Goal: Information Seeking & Learning: Check status

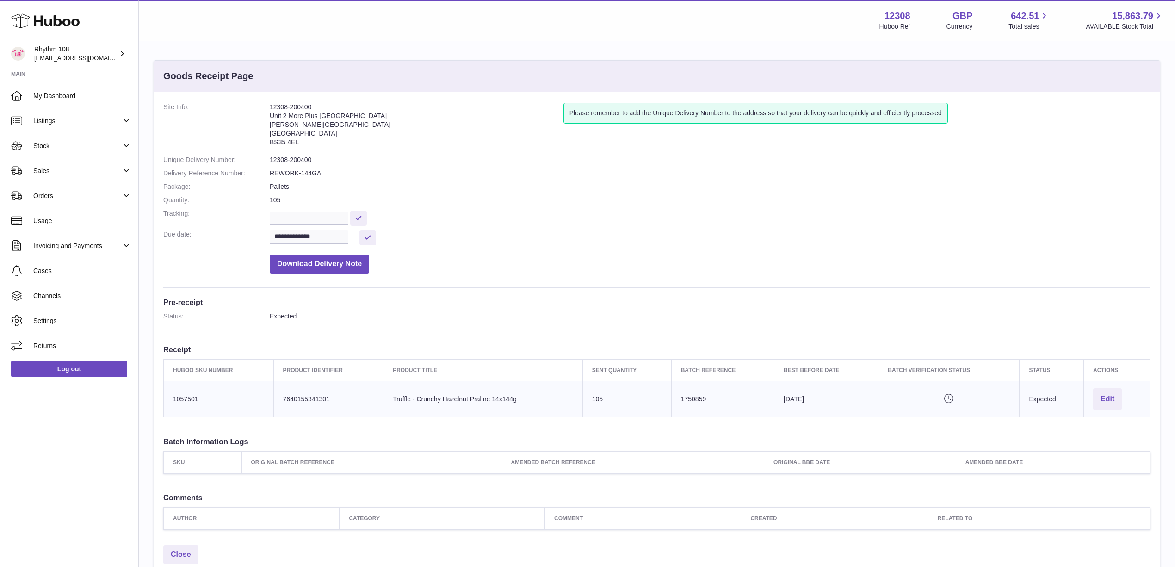
drag, startPoint x: 457, startPoint y: 178, endPoint x: 245, endPoint y: 167, distance: 212.6
click at [451, 178] on dl "**********" at bounding box center [656, 190] width 987 height 175
click at [58, 145] on span "Stock" at bounding box center [77, 146] width 88 height 9
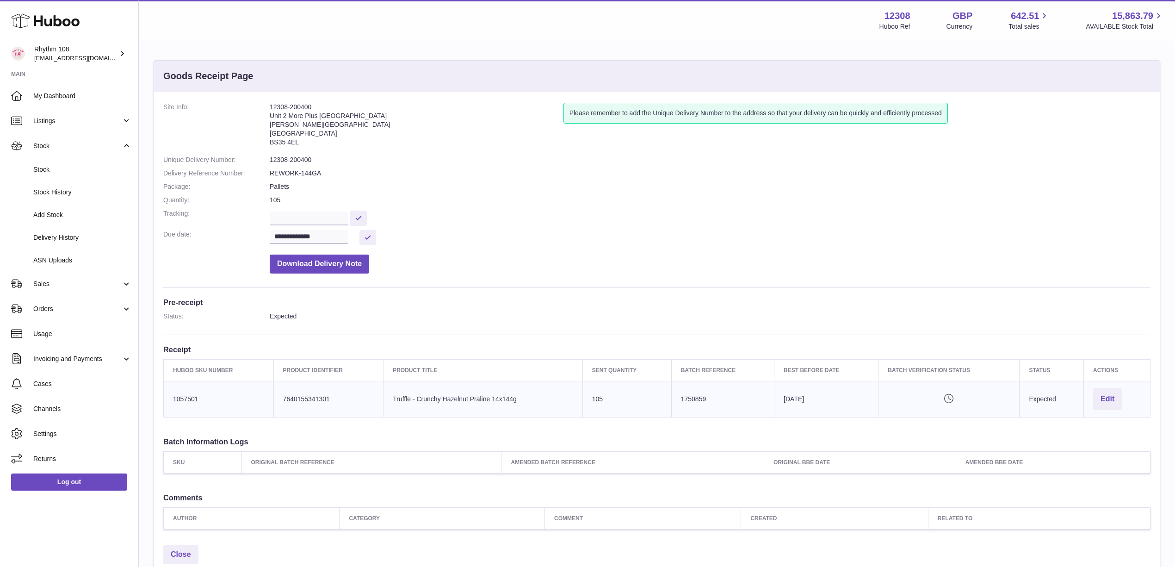
click at [637, 199] on dd "105" at bounding box center [710, 200] width 881 height 9
click at [654, 196] on dd "105" at bounding box center [710, 200] width 881 height 9
drag, startPoint x: 430, startPoint y: 25, endPoint x: 330, endPoint y: 87, distance: 117.6
click at [428, 25] on div "Menu Huboo 12308 Huboo Ref GBP Currency 642.51 Total sales 15,863.79 AVAILABLE …" at bounding box center [657, 20] width 1014 height 21
drag, startPoint x: 454, startPoint y: 37, endPoint x: 322, endPoint y: 56, distance: 132.7
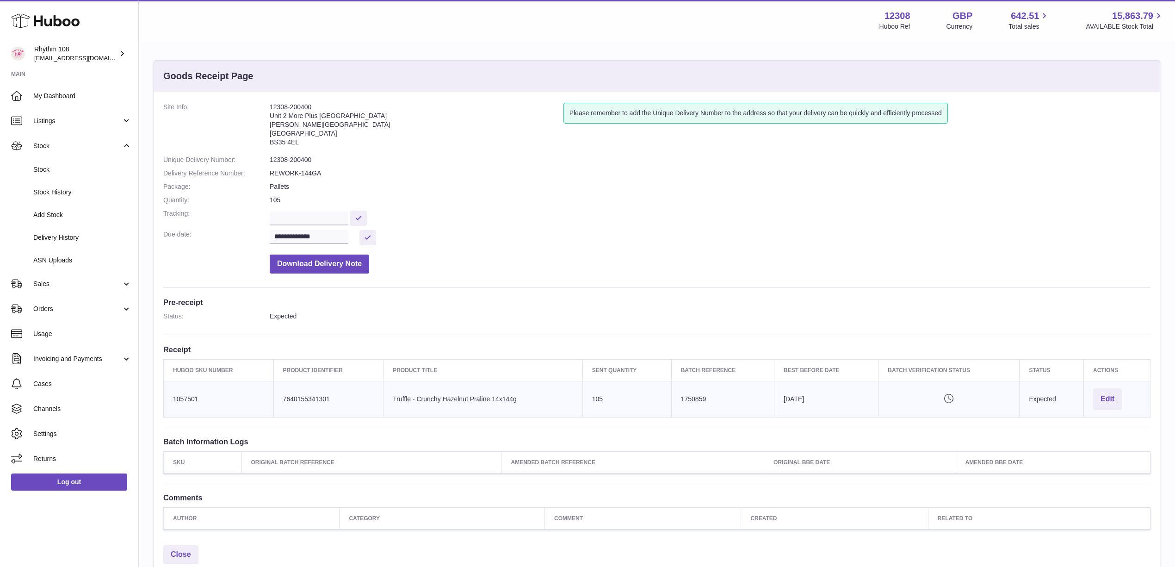
click at [451, 37] on div "Menu Huboo 12308 Huboo Ref GBP Currency 642.51 Total sales 15,863.79 AVAILABLE …" at bounding box center [657, 20] width 1036 height 41
drag, startPoint x: 547, startPoint y: 217, endPoint x: 539, endPoint y: 206, distance: 13.3
click at [544, 210] on dd at bounding box center [710, 217] width 881 height 16
drag, startPoint x: 538, startPoint y: 178, endPoint x: 309, endPoint y: 174, distance: 229.0
click at [538, 178] on dl "**********" at bounding box center [656, 190] width 987 height 175
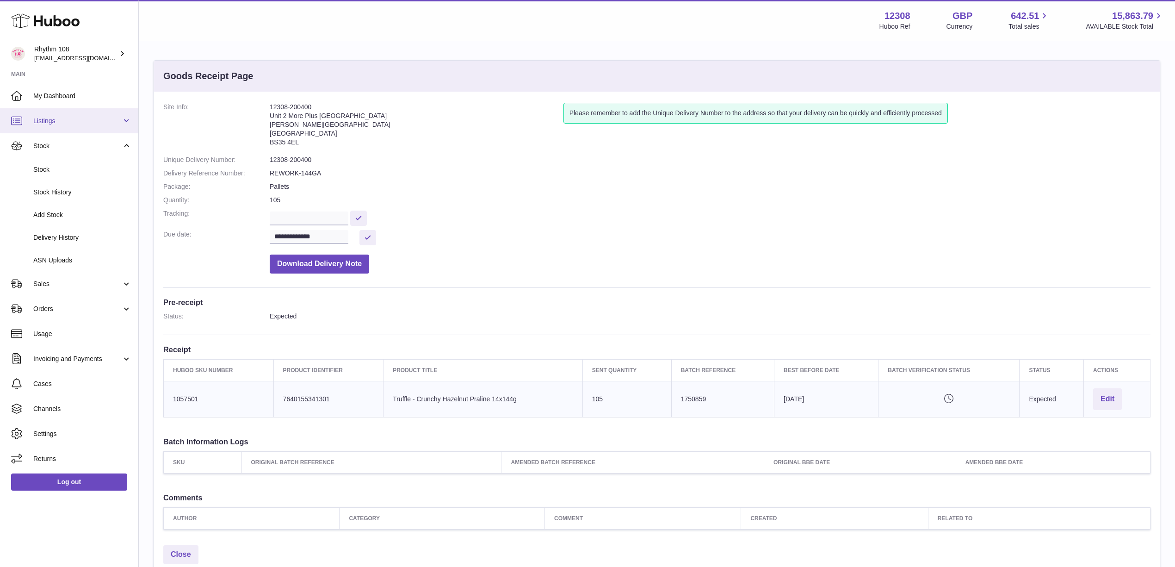
click at [60, 128] on link "Listings" at bounding box center [69, 120] width 138 height 25
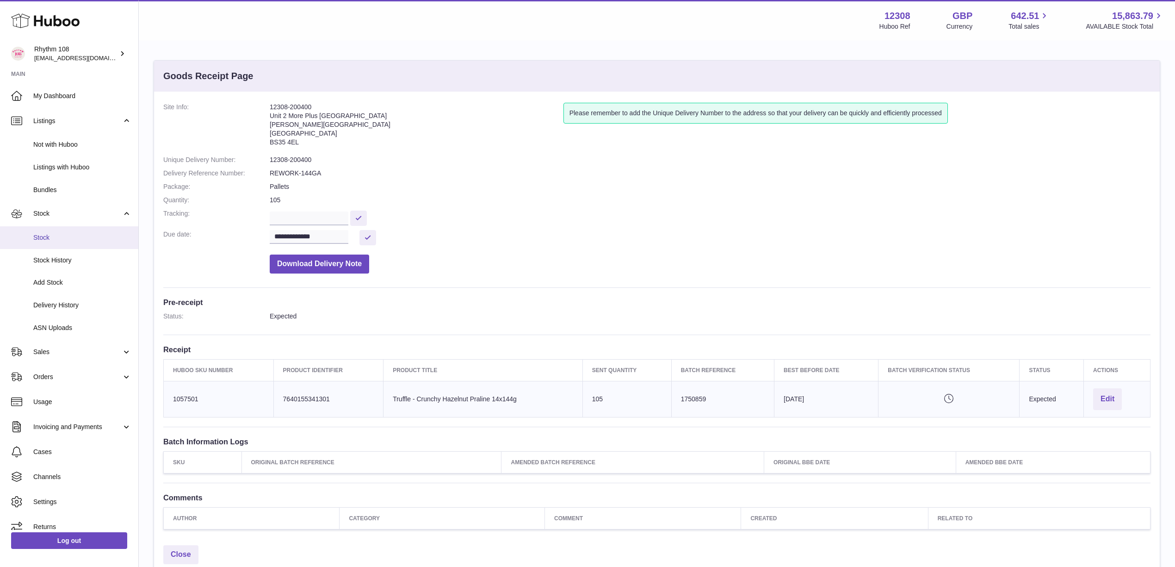
click at [74, 239] on span "Stock" at bounding box center [82, 237] width 98 height 9
click at [67, 234] on span "Stock" at bounding box center [82, 237] width 98 height 9
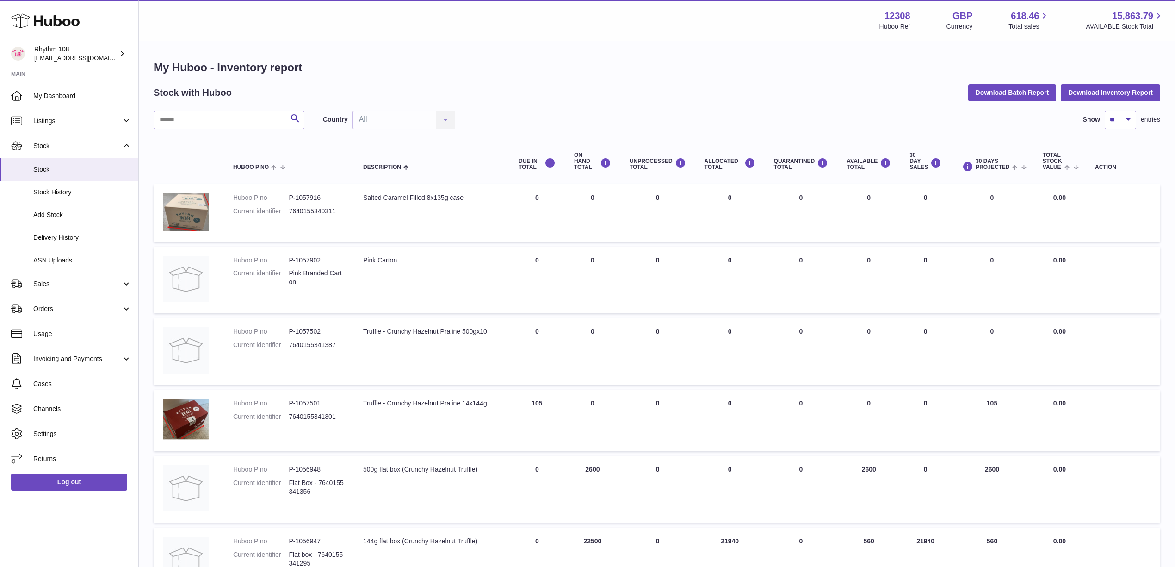
click at [557, 105] on div "My Huboo - Inventory report Stock with Huboo Download Batch Report Download Inv…" at bounding box center [657, 507] width 1006 height 894
click at [604, 92] on div "Stock with Huboo Download Batch Report Download Inventory Report" at bounding box center [657, 92] width 1006 height 17
